Goal: Information Seeking & Learning: Learn about a topic

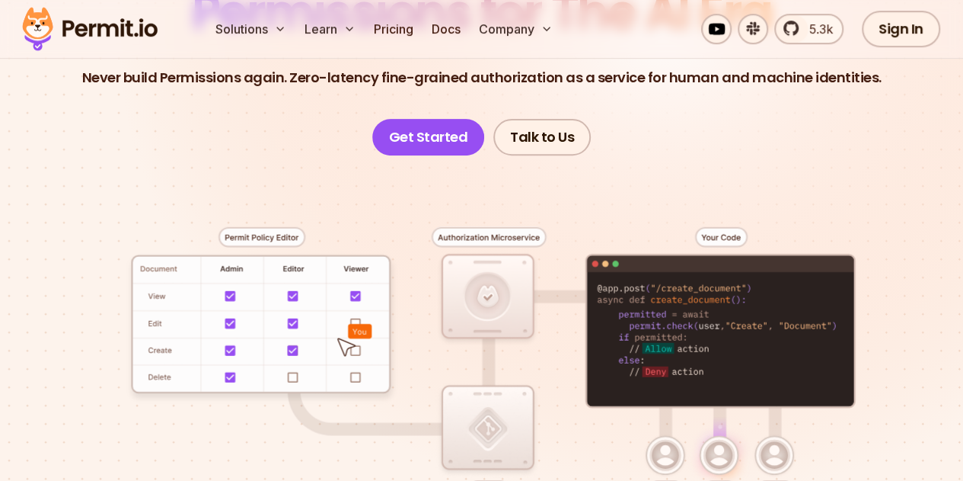
scroll to position [228, 0]
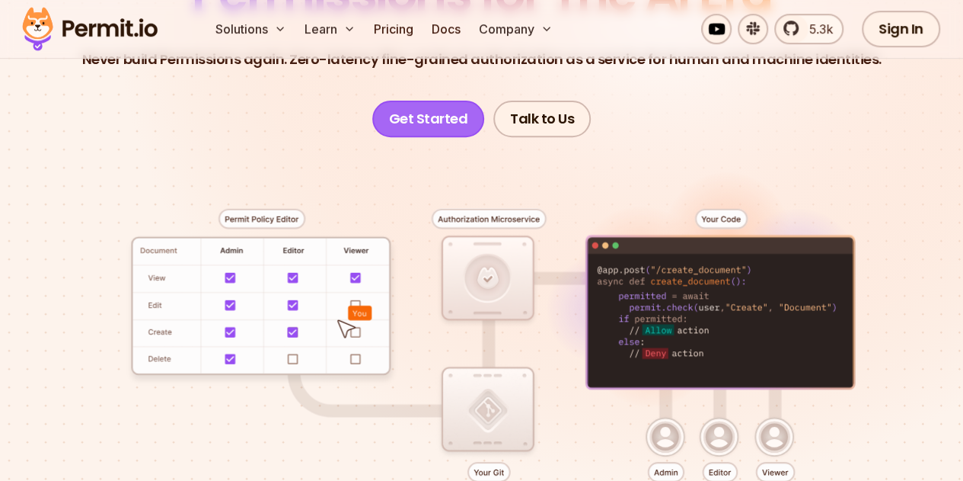
click at [463, 122] on link "Get Started" at bounding box center [428, 119] width 113 height 37
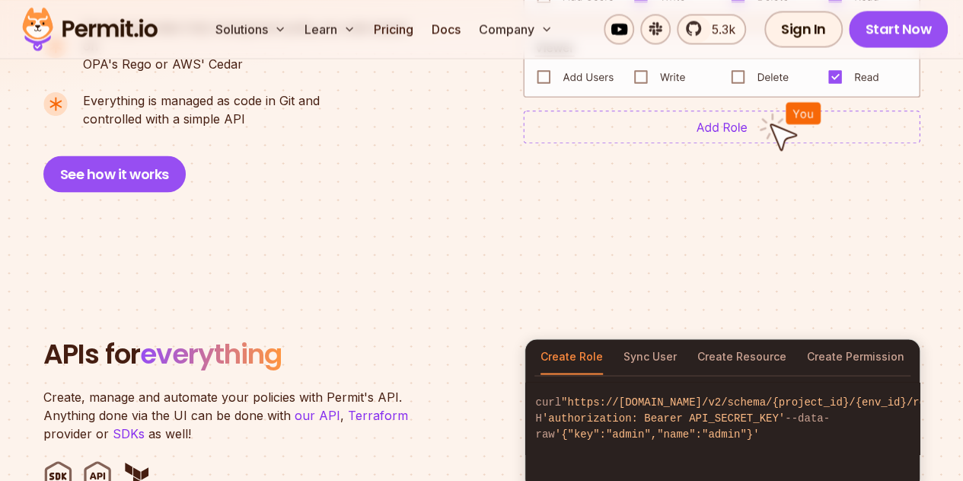
scroll to position [1295, 0]
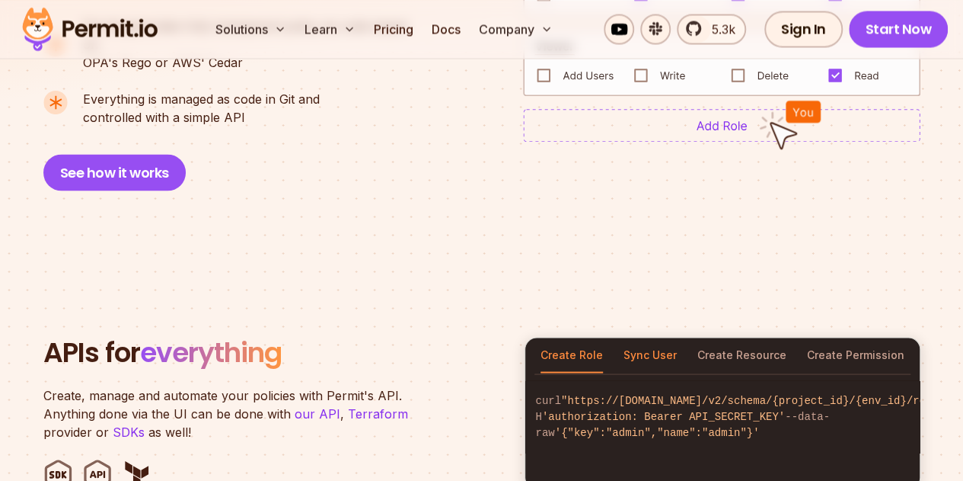
click at [647, 337] on button "Sync User" at bounding box center [650, 354] width 53 height 35
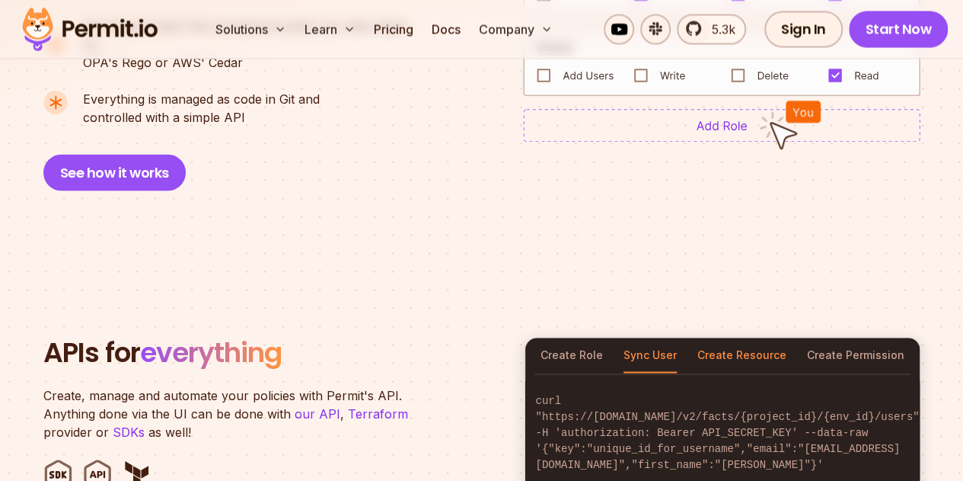
click at [725, 337] on button "Create Resource" at bounding box center [742, 354] width 89 height 35
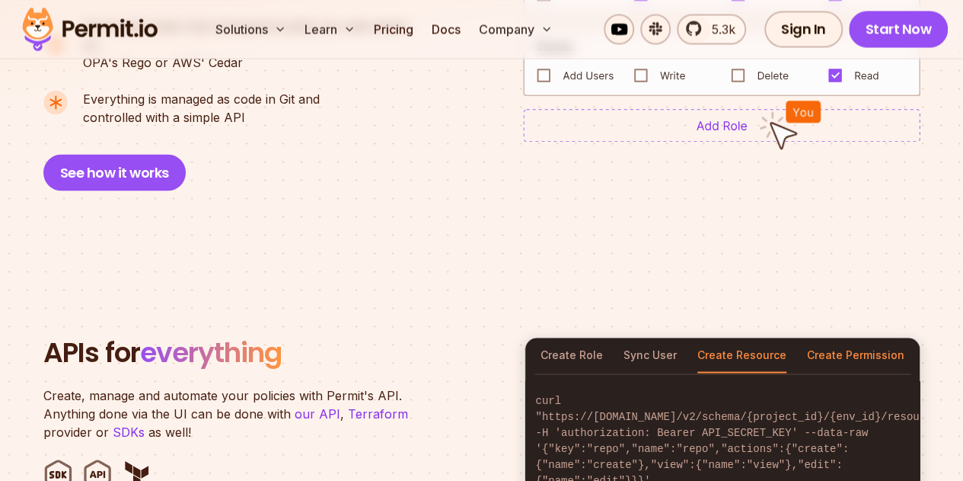
click at [822, 337] on button "Create Permission" at bounding box center [855, 354] width 97 height 35
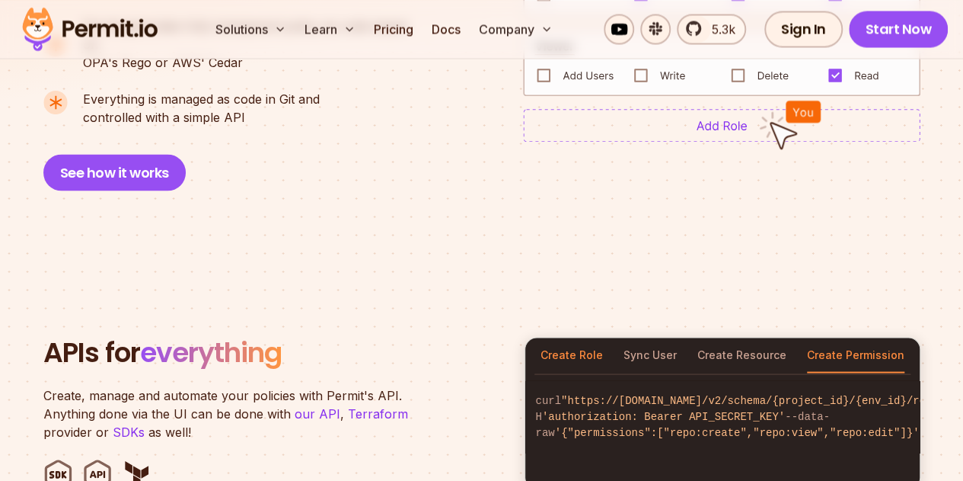
click at [576, 337] on button "Create Role" at bounding box center [572, 354] width 62 height 35
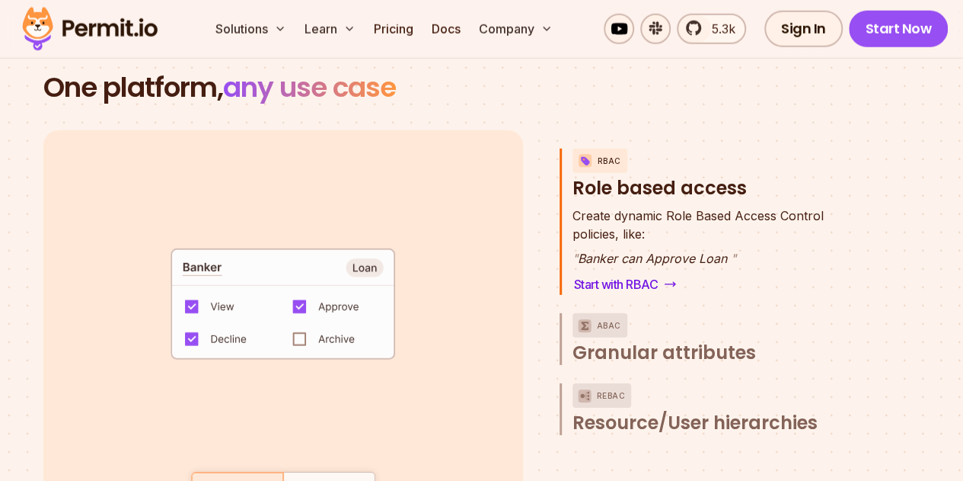
scroll to position [2132, 0]
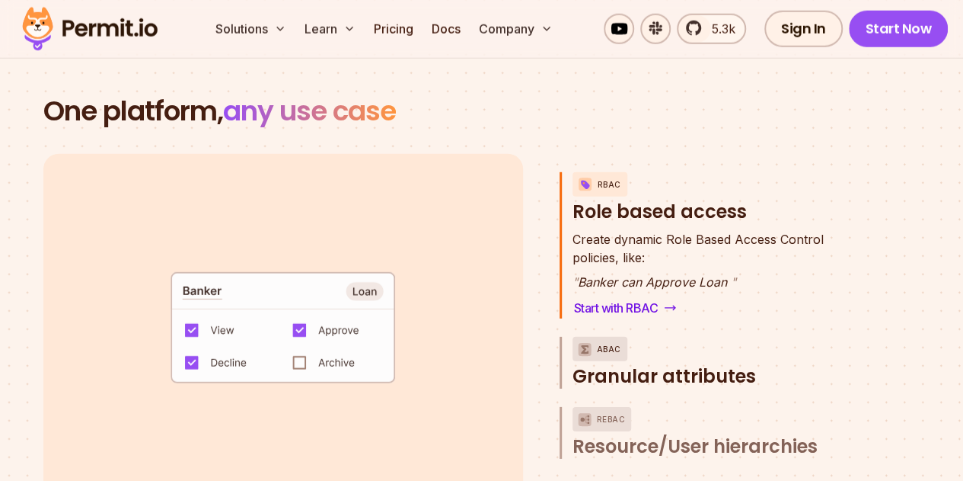
click at [608, 337] on p "ABAC" at bounding box center [609, 349] width 24 height 24
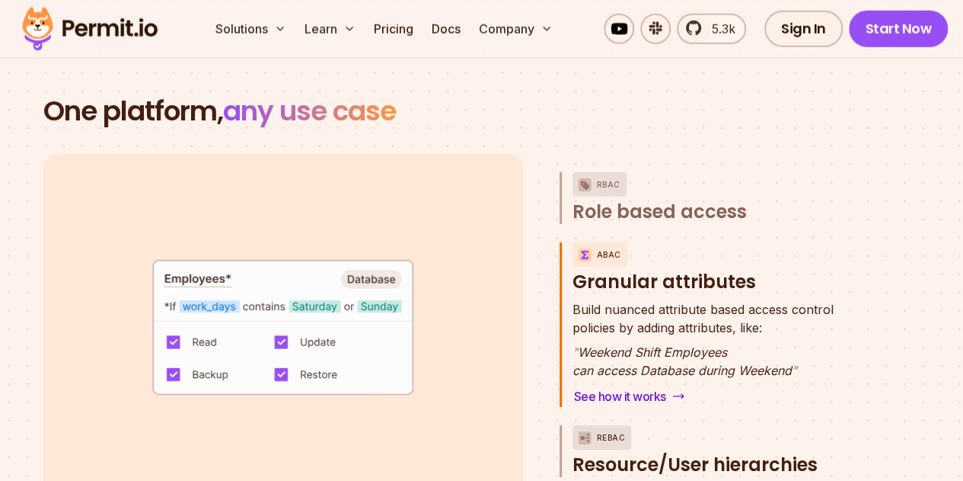
click at [608, 425] on p "ReBAC" at bounding box center [611, 437] width 29 height 24
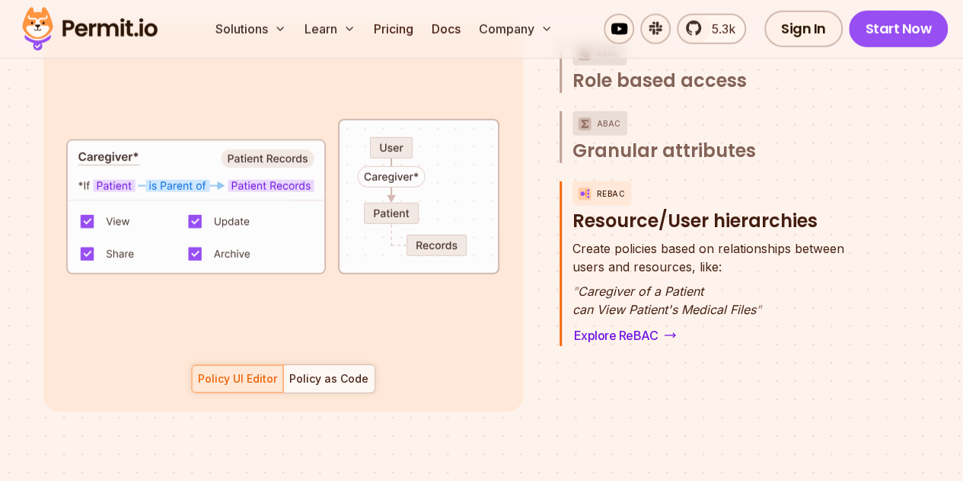
scroll to position [2285, 0]
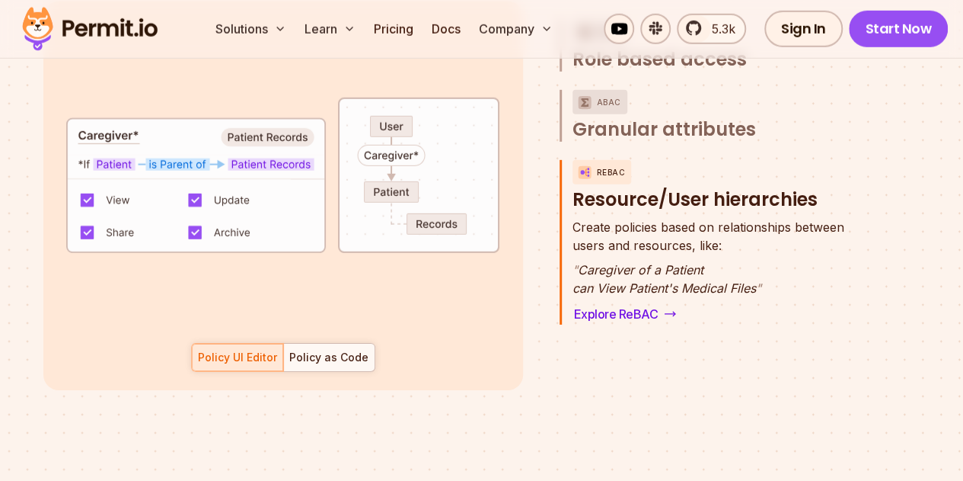
click at [301, 350] on div "Policy as Code" at bounding box center [328, 357] width 79 height 15
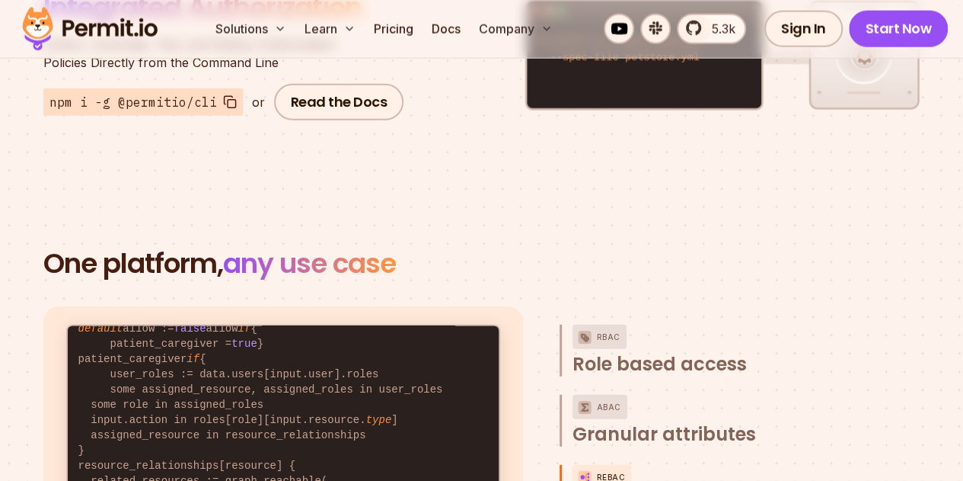
scroll to position [0, 0]
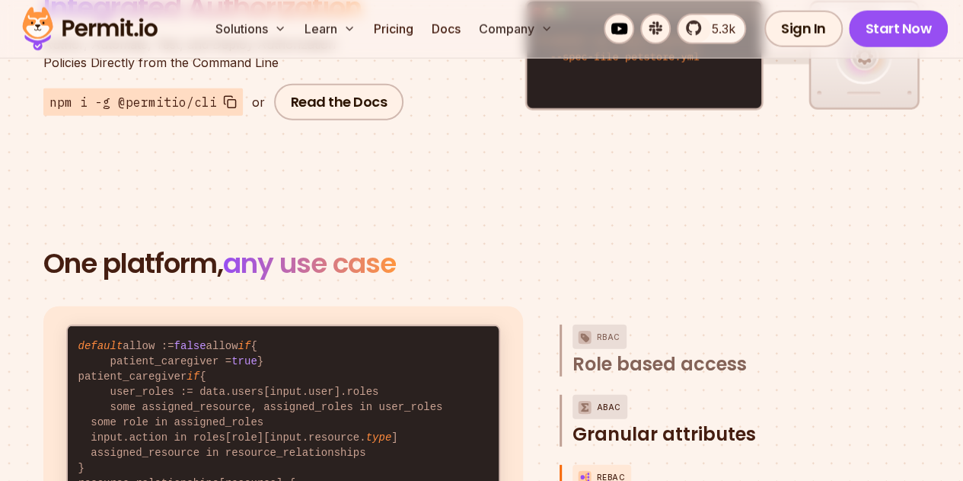
click at [611, 394] on p "ABAC" at bounding box center [609, 406] width 24 height 24
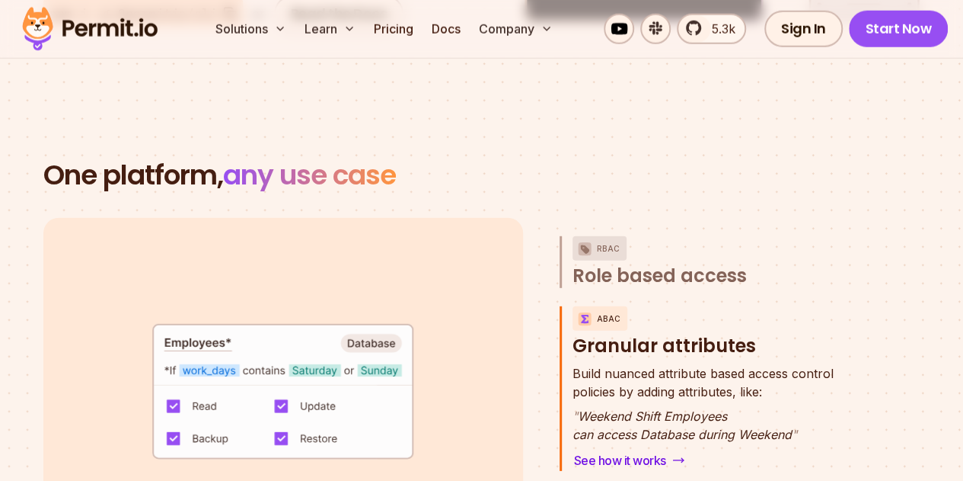
scroll to position [2132, 0]
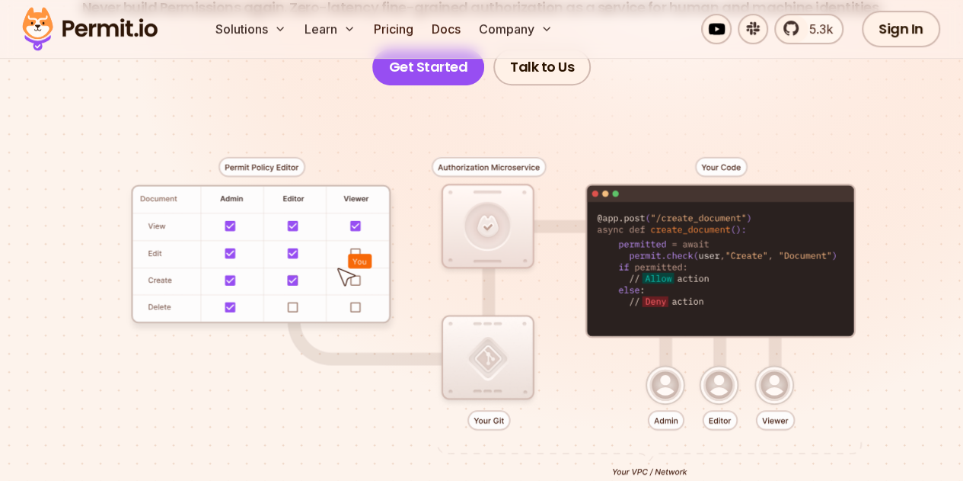
scroll to position [305, 0]
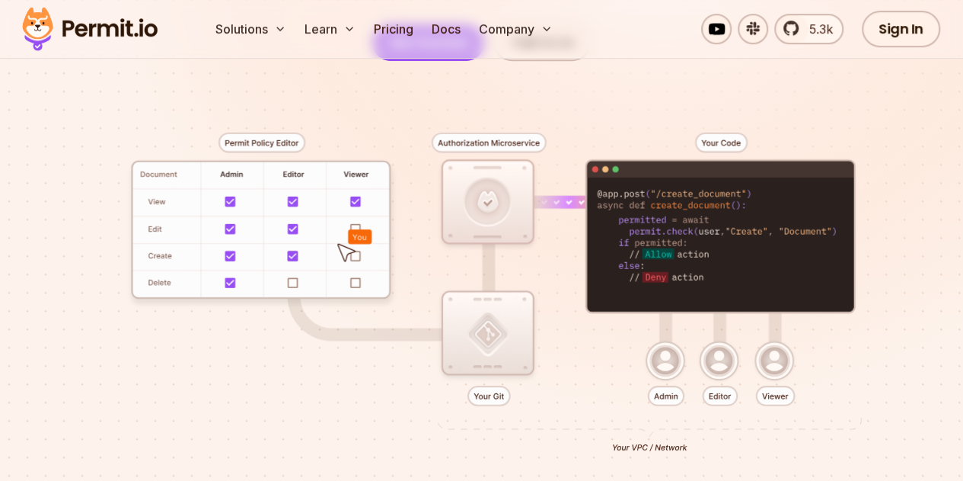
click at [477, 218] on div at bounding box center [482, 294] width 890 height 466
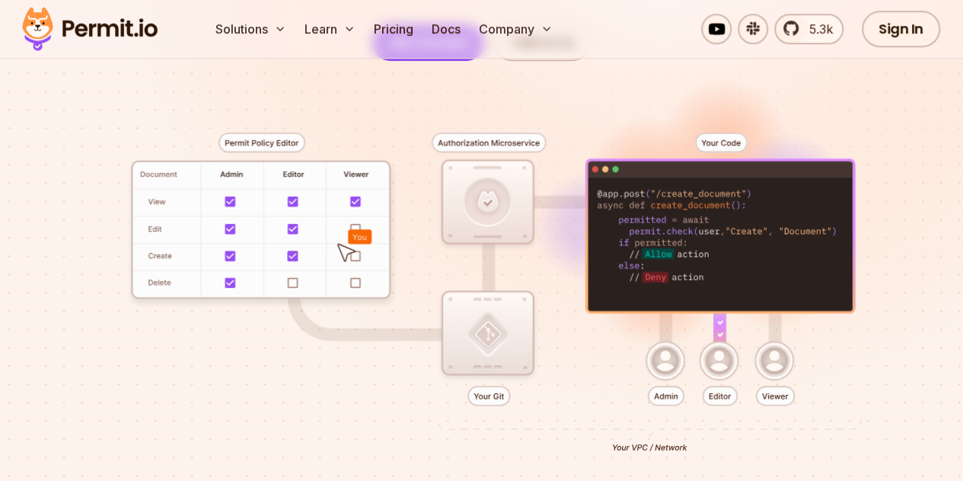
click at [491, 339] on div at bounding box center [482, 294] width 890 height 466
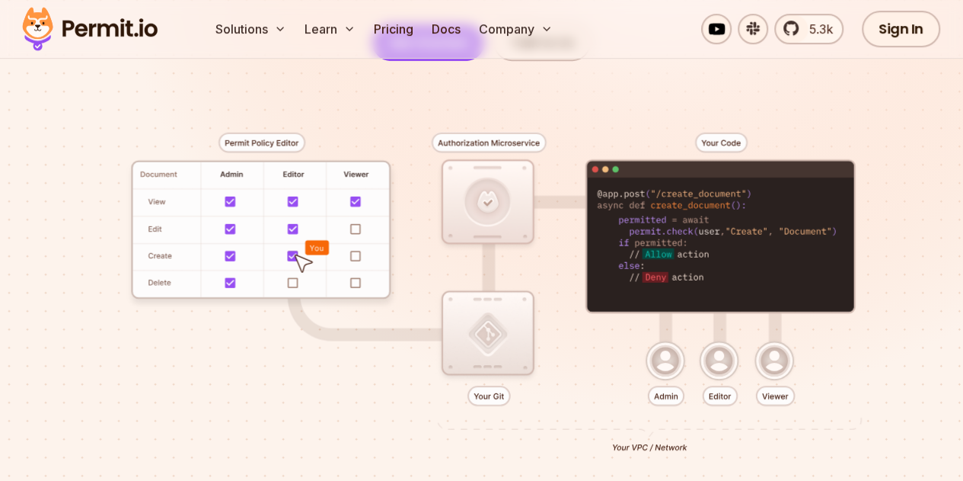
click at [481, 394] on div at bounding box center [482, 294] width 890 height 466
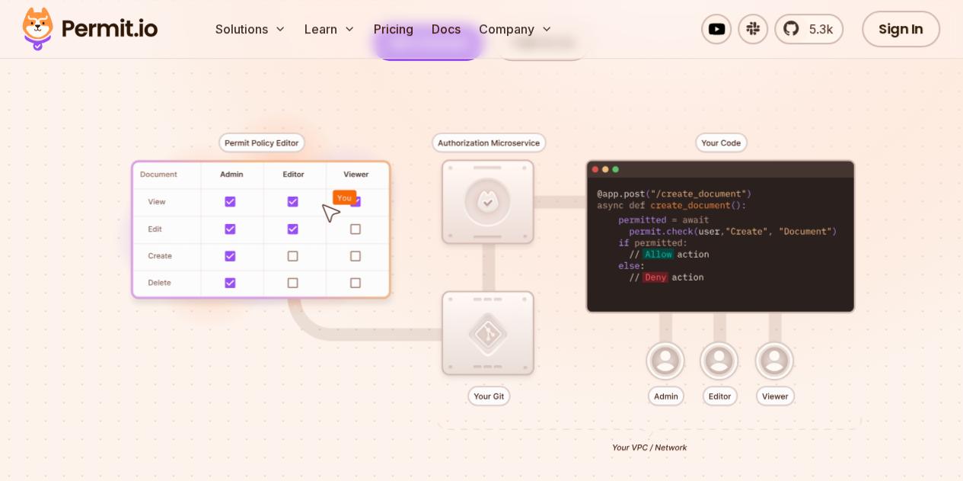
click at [626, 444] on div at bounding box center [482, 294] width 890 height 466
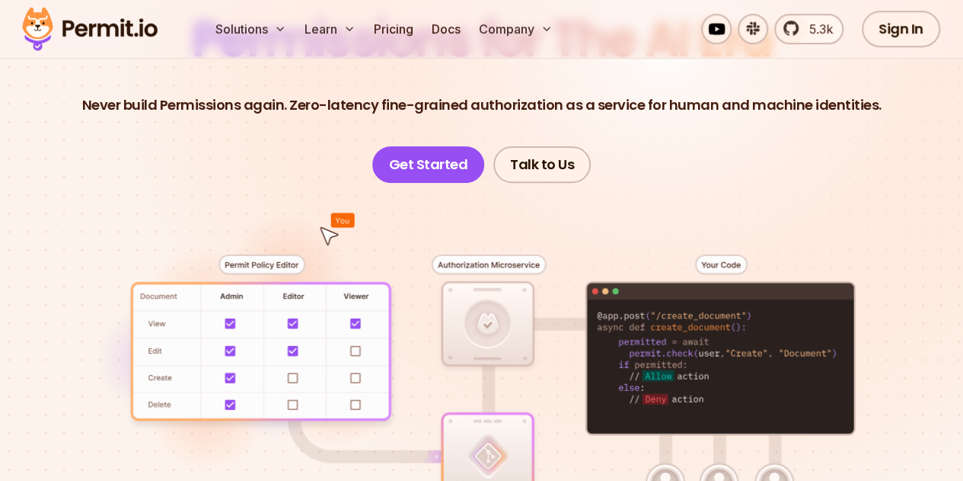
scroll to position [152, 0]
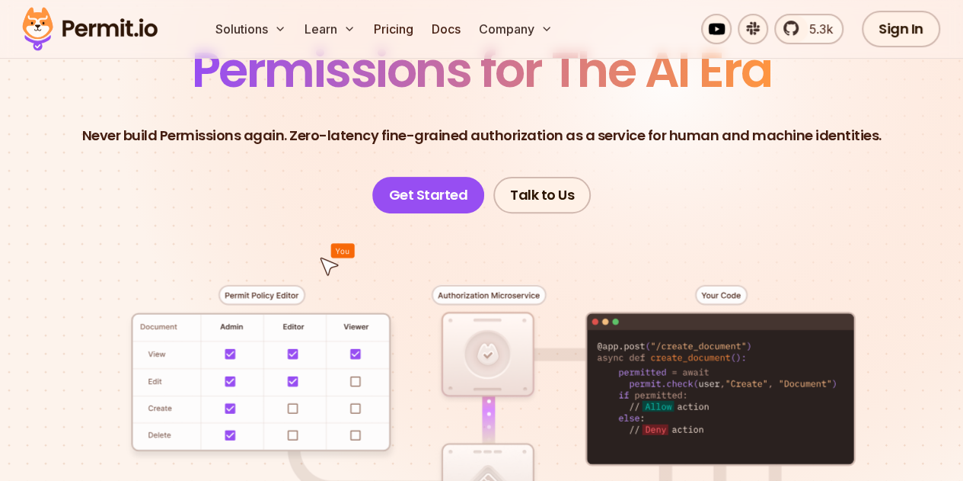
click at [724, 290] on div at bounding box center [482, 446] width 890 height 466
click at [446, 203] on link "Get Started" at bounding box center [428, 195] width 113 height 37
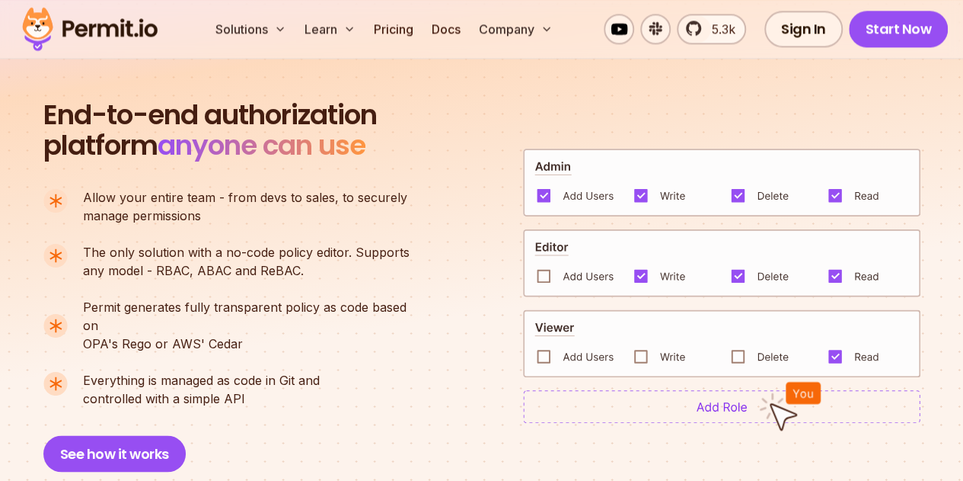
scroll to position [990, 0]
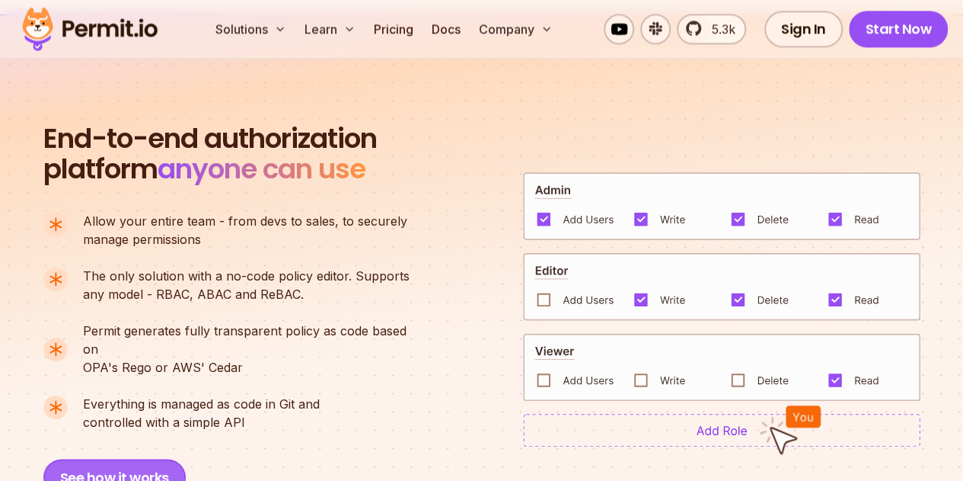
click at [146, 458] on button "See how it works" at bounding box center [114, 476] width 142 height 37
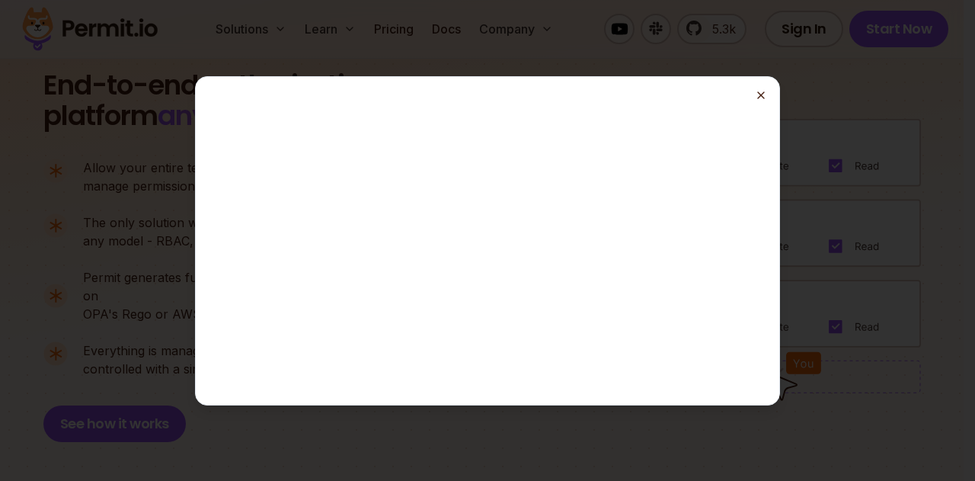
click at [765, 94] on icon "button" at bounding box center [761, 95] width 12 height 12
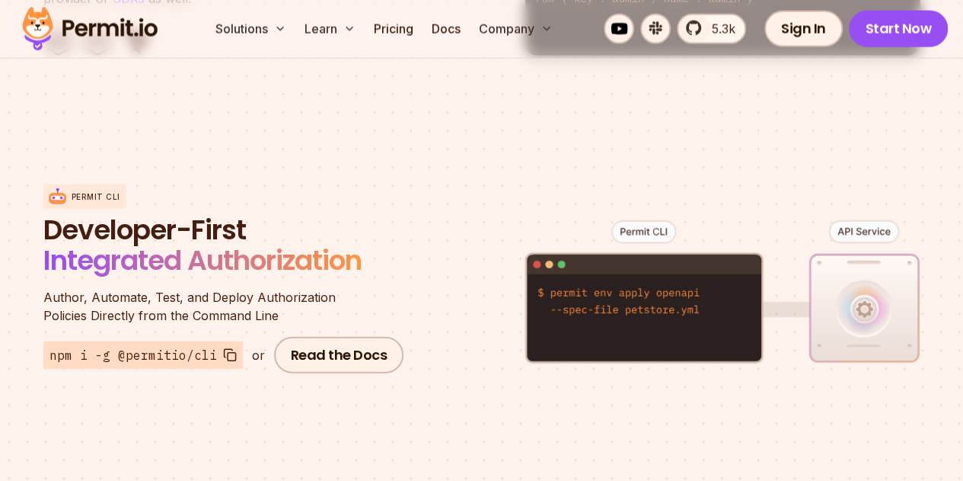
scroll to position [1752, 0]
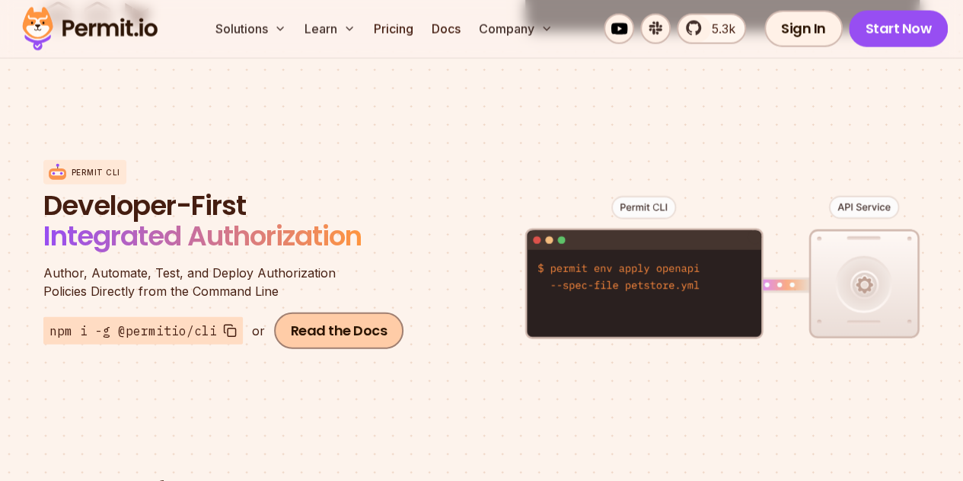
click at [314, 312] on link "Read the Docs" at bounding box center [339, 330] width 130 height 37
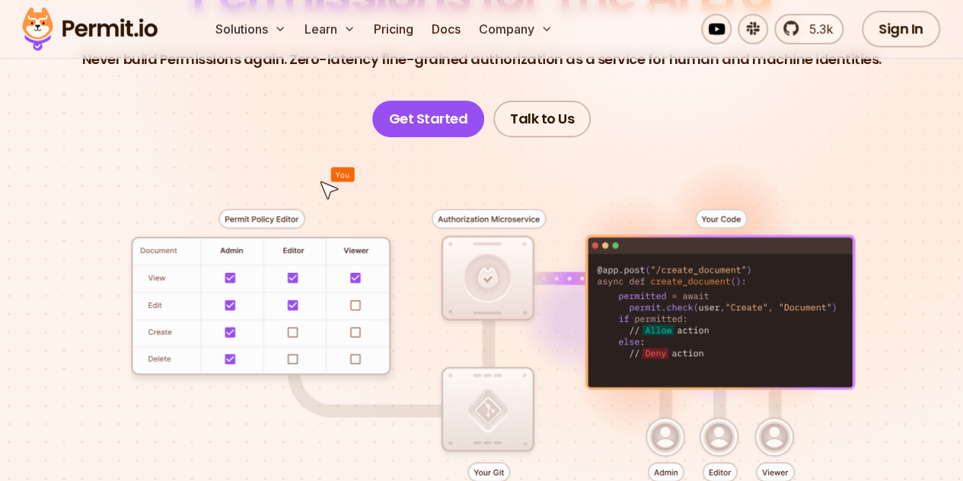
scroll to position [0, 0]
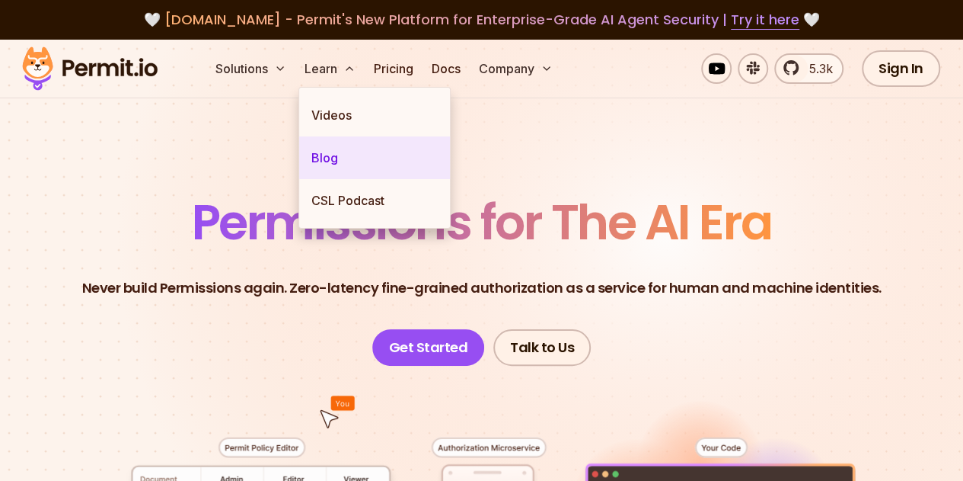
click at [323, 151] on link "Blog" at bounding box center [374, 157] width 151 height 43
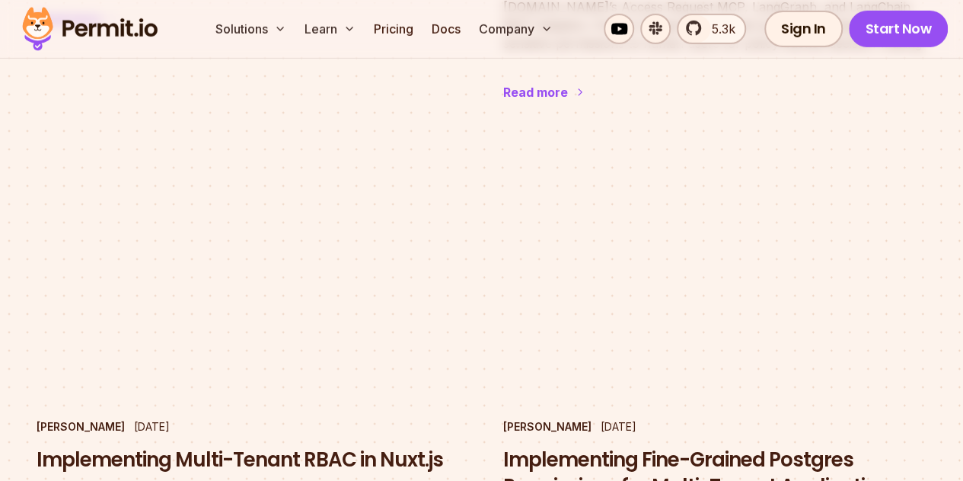
scroll to position [2589, 0]
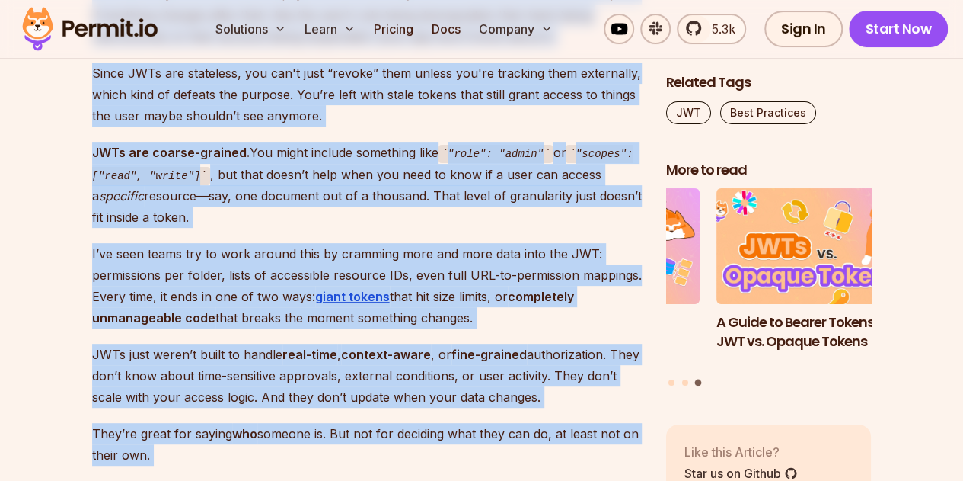
scroll to position [3100, 0]
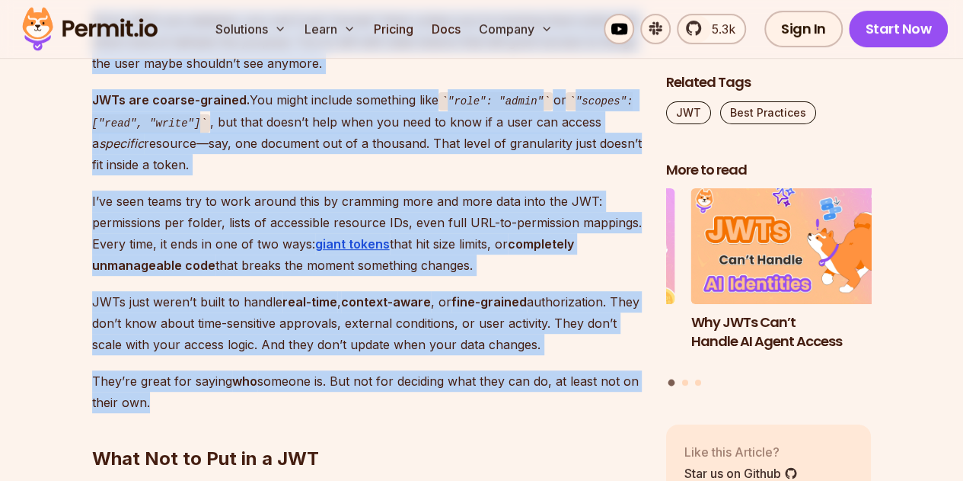
drag, startPoint x: 94, startPoint y: 83, endPoint x: 146, endPoint y: 377, distance: 298.6
copy div "Why JWTs Alone Aren’t Enough for Authorization Now, let’s talk about why relyin…"
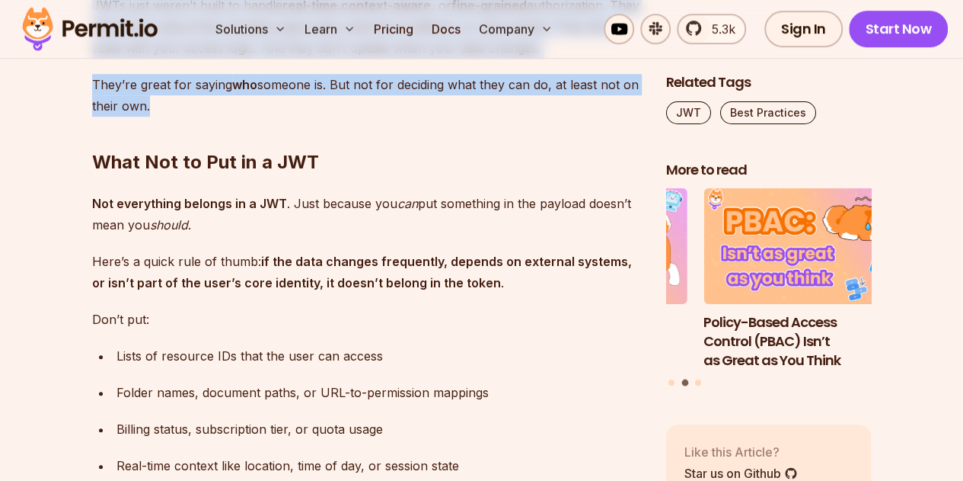
scroll to position [3404, 0]
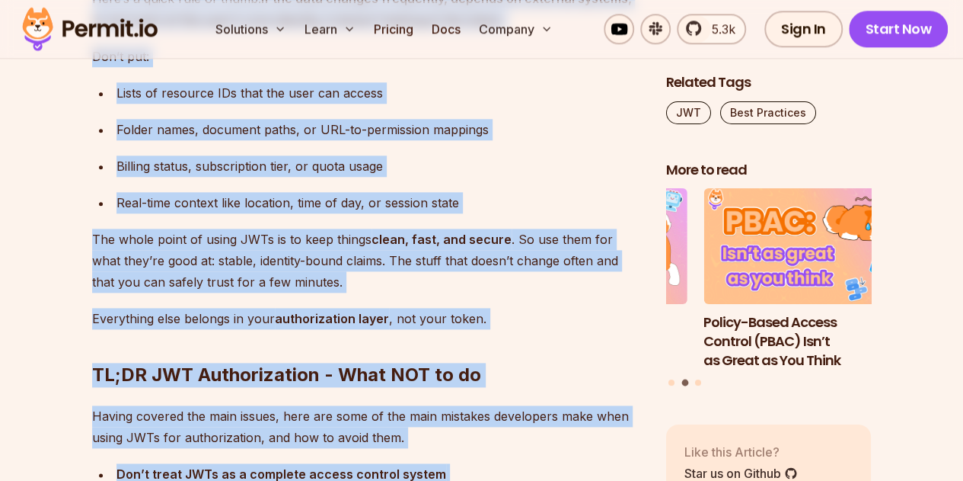
scroll to position [3666, 0]
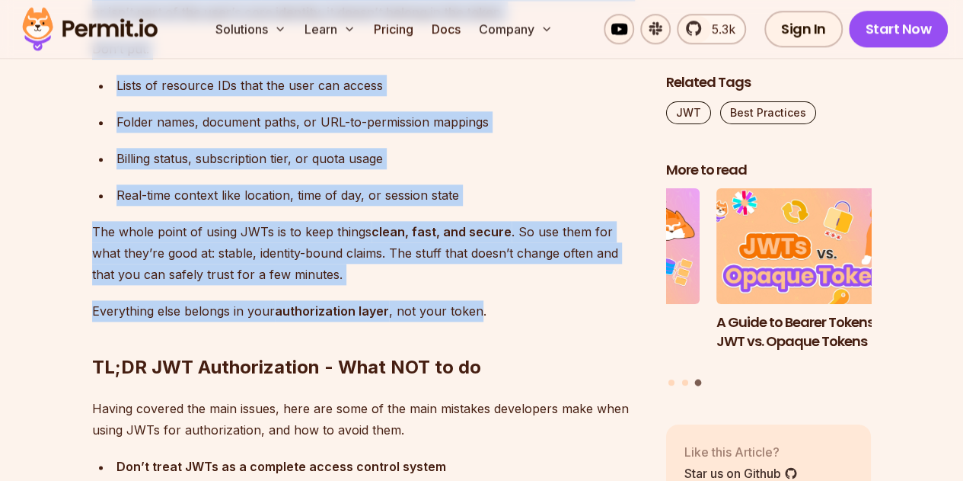
drag, startPoint x: 85, startPoint y: 123, endPoint x: 477, endPoint y: 281, distance: 422.0
click at [477, 281] on section "Table of Contents JSON Web Tokens —better known as JWTs—are one of the backbone…" at bounding box center [481, 248] width 963 height 6028
copy div "What Not to Put in a JWT Not everything belongs in a JWT . Just because you can…"
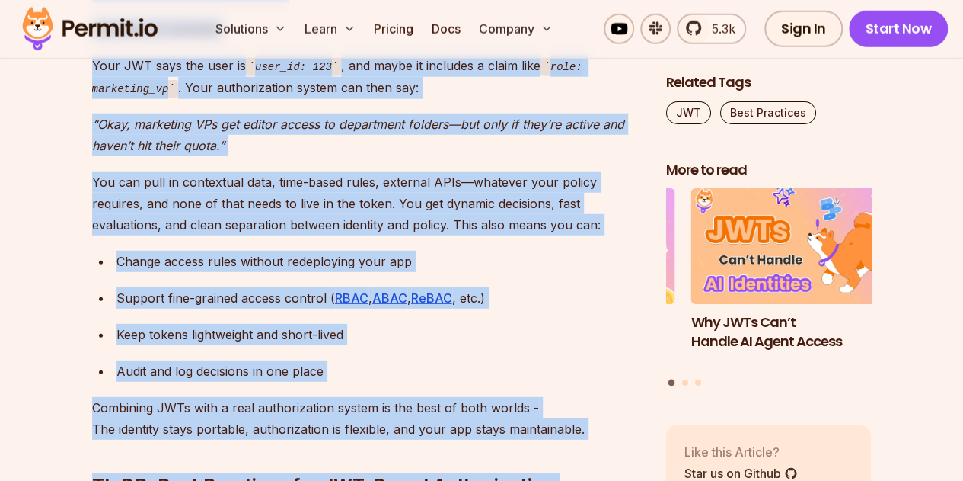
scroll to position [4982, 0]
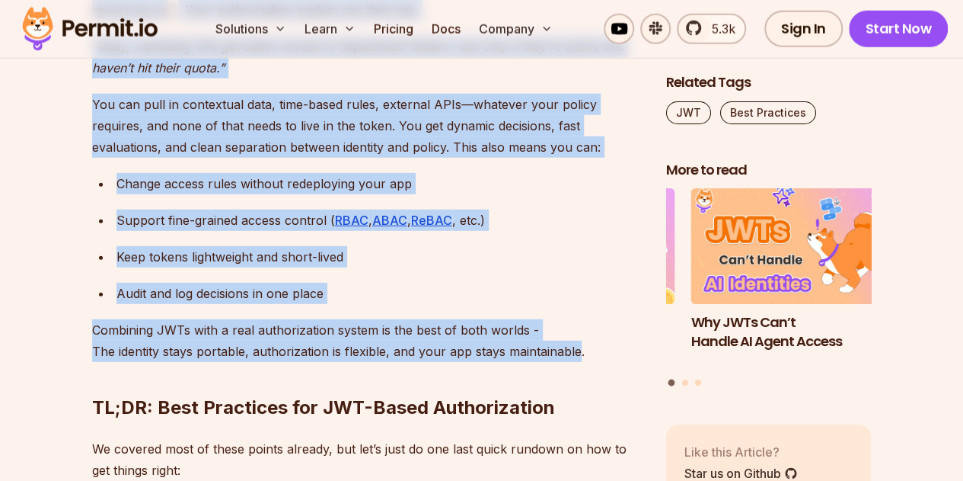
drag, startPoint x: 91, startPoint y: 106, endPoint x: 574, endPoint y: 299, distance: 520.8
copy div "How to Combine JWTs with a Real Authorization System So if JWTs aren’t meant to…"
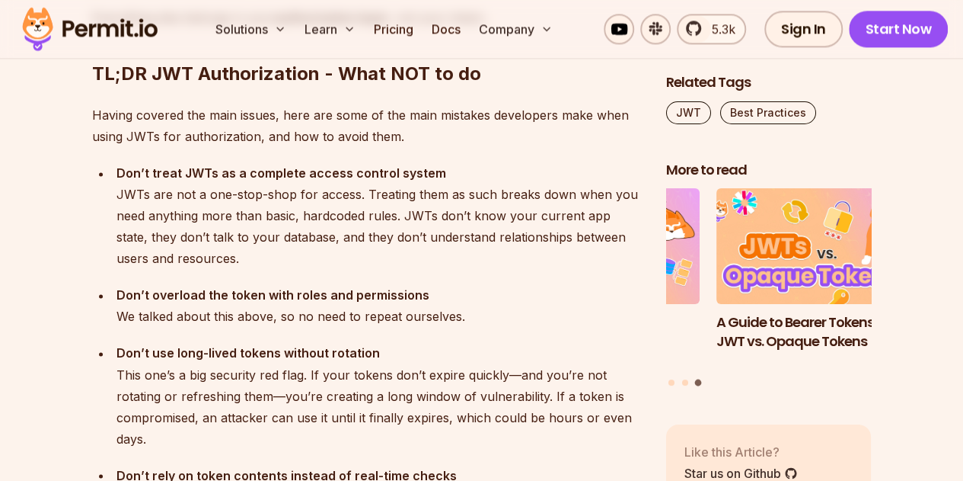
scroll to position [3764, 0]
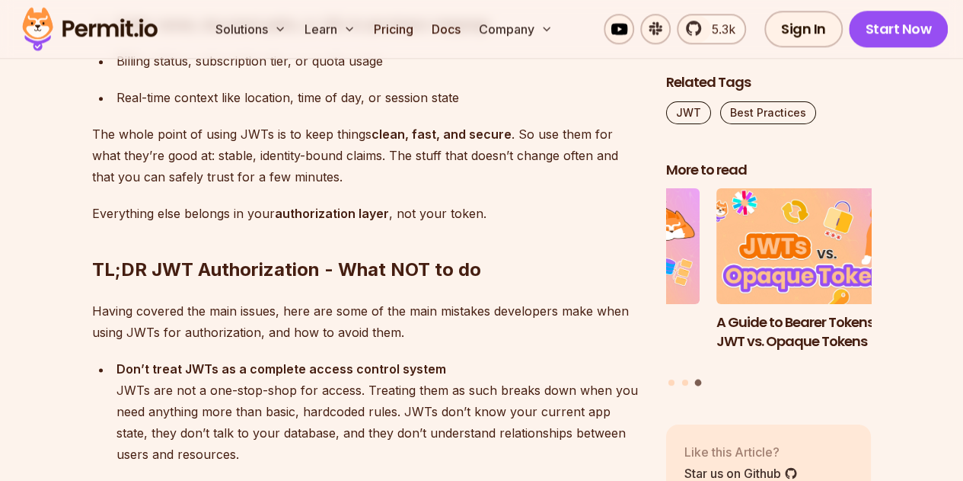
click at [133, 34] on img at bounding box center [89, 29] width 149 height 52
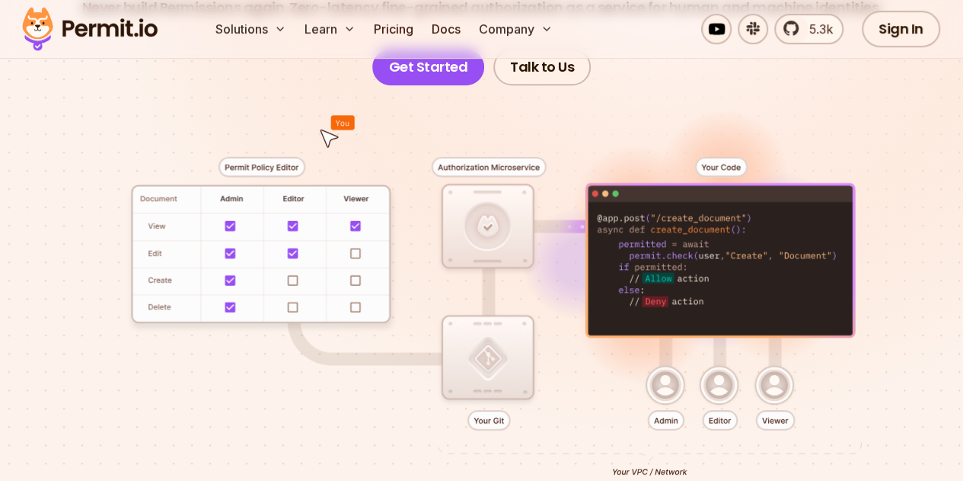
scroll to position [305, 0]
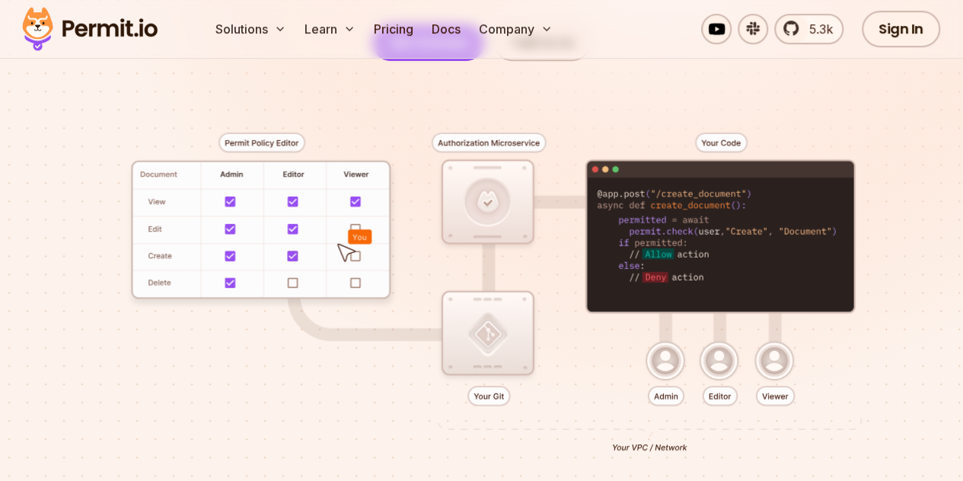
click at [477, 301] on div at bounding box center [482, 294] width 890 height 466
click at [733, 139] on div at bounding box center [482, 294] width 890 height 466
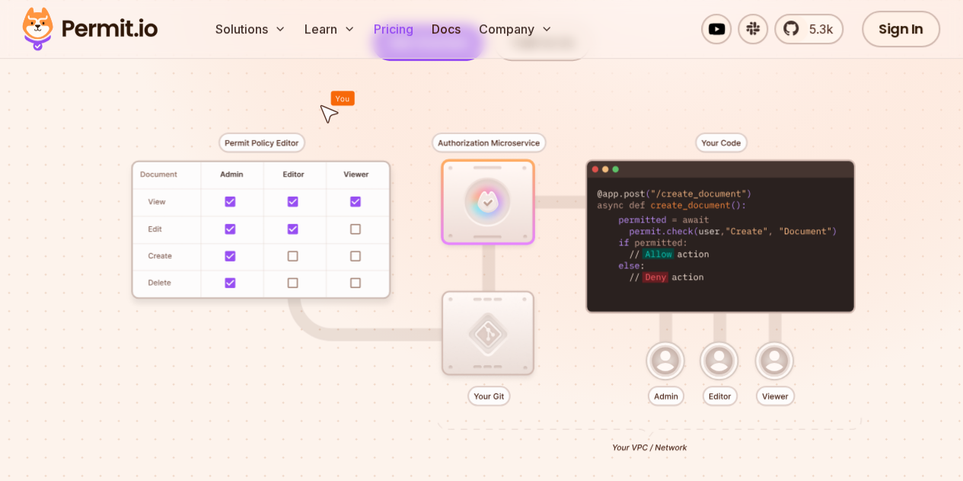
click at [405, 25] on link "Pricing" at bounding box center [394, 29] width 52 height 30
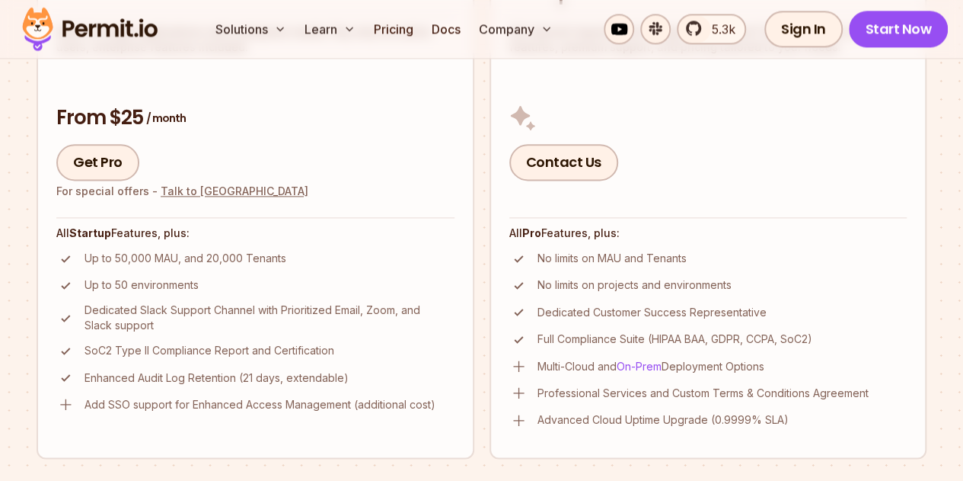
scroll to position [914, 0]
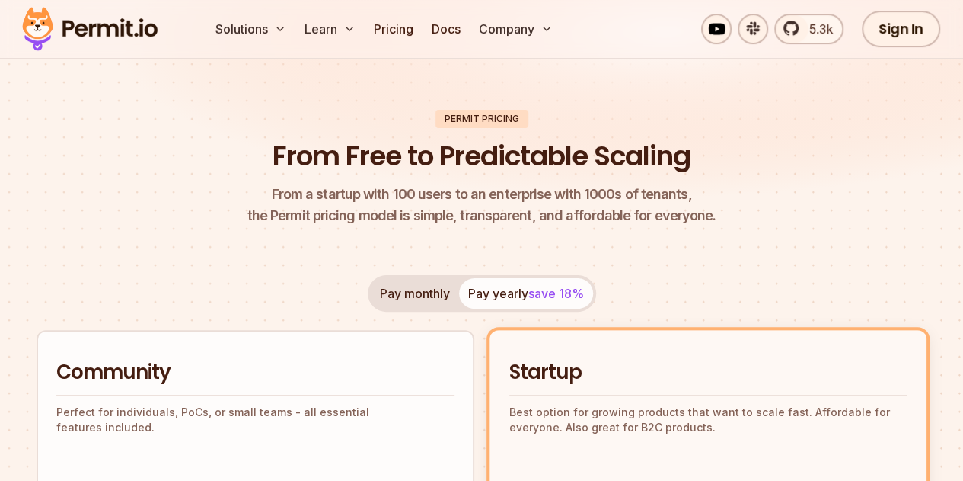
scroll to position [0, 0]
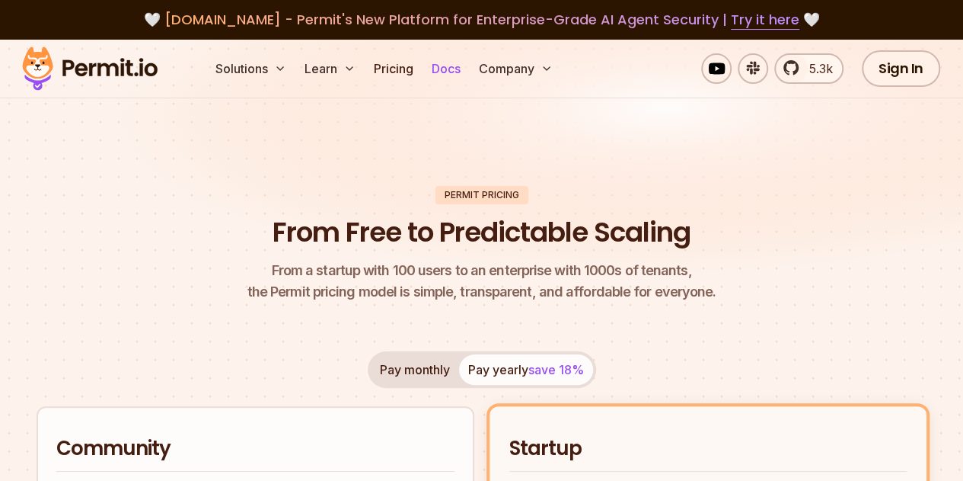
click at [457, 72] on link "Docs" at bounding box center [446, 68] width 41 height 30
click at [426, 53] on link "Docs" at bounding box center [446, 68] width 41 height 30
